Goal: Transaction & Acquisition: Download file/media

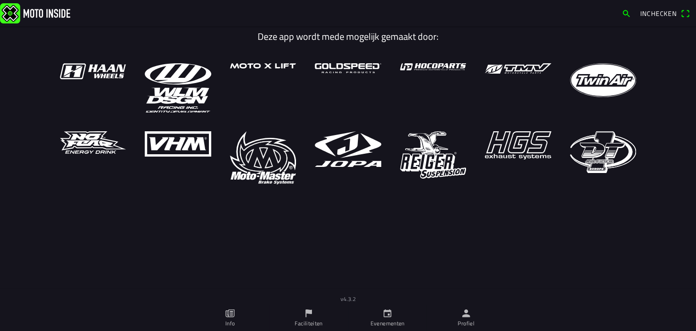
click at [382, 318] on icon "kalender" at bounding box center [387, 313] width 10 height 10
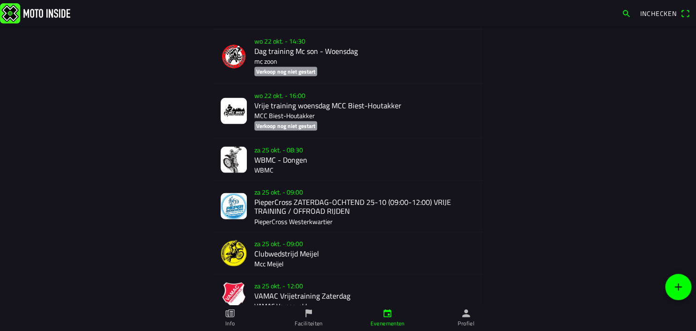
scroll to position [936, 0]
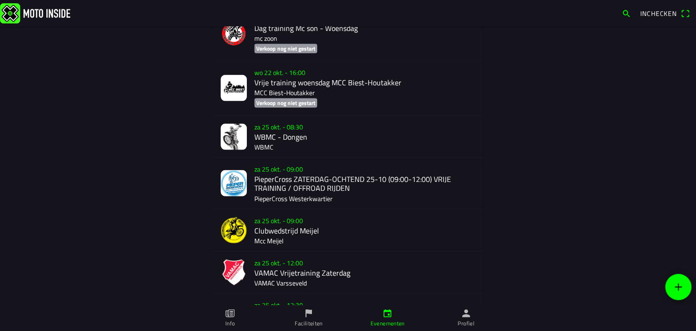
click at [267, 141] on div "za 25 okt. - 08:30 WBMC - Dongen WBMC" at bounding box center [364, 137] width 221 height 42
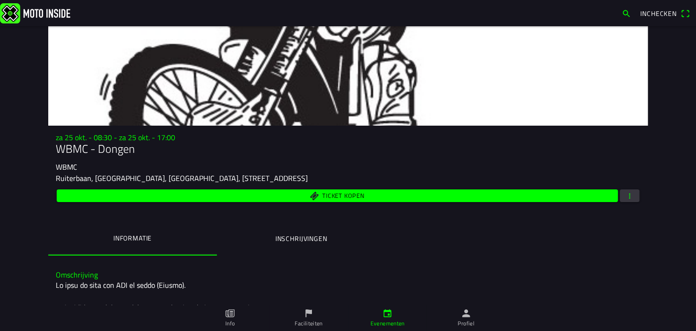
click at [625, 195] on span "button" at bounding box center [629, 195] width 8 height 13
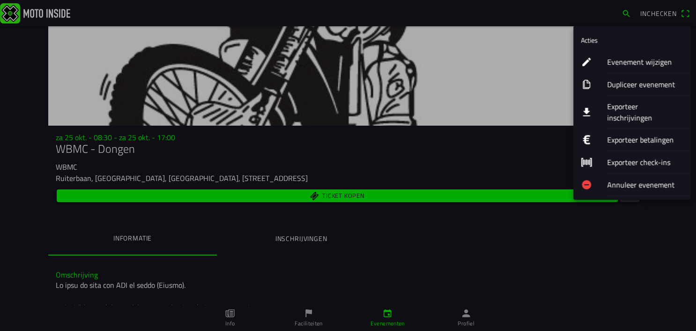
click at [620, 105] on ion-label "Exporteer inschrijvingen" at bounding box center [645, 112] width 76 height 22
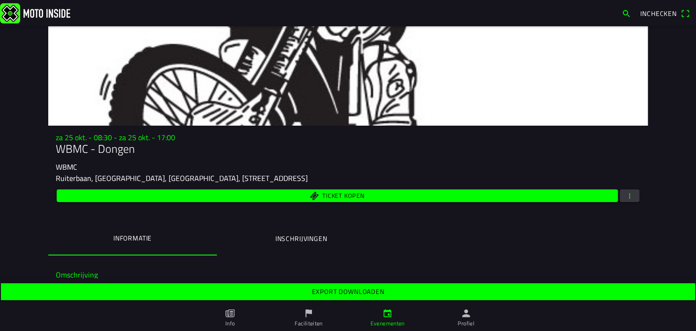
click at [0, 0] on slot "Export downloaden" at bounding box center [0, 0] width 0 height 0
